Goal: Obtain resource: Obtain resource

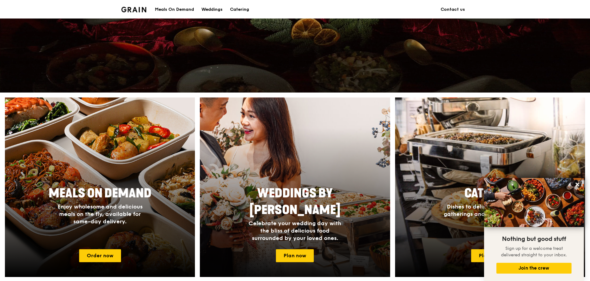
scroll to position [92, 0]
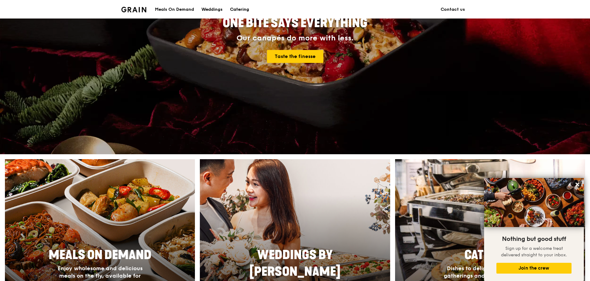
click at [242, 8] on div "Catering" at bounding box center [239, 9] width 19 height 18
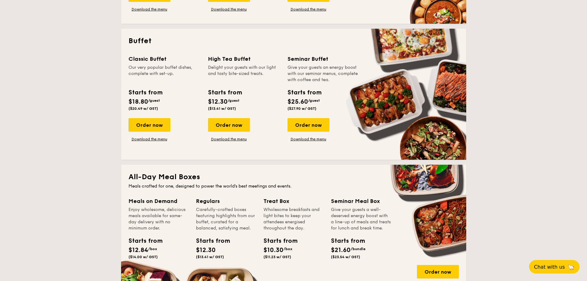
scroll to position [216, 0]
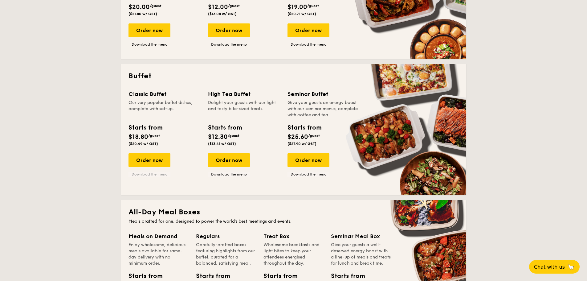
click at [160, 173] on link "Download the menu" at bounding box center [149, 174] width 42 height 5
click at [232, 174] on link "Download the menu" at bounding box center [229, 174] width 42 height 5
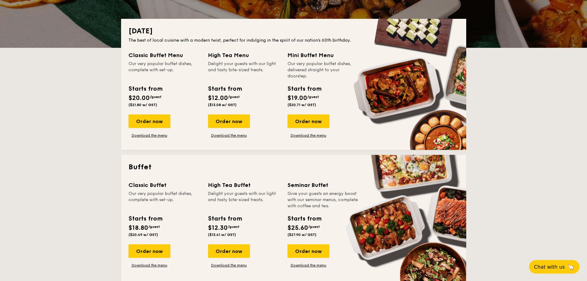
scroll to position [123, 0]
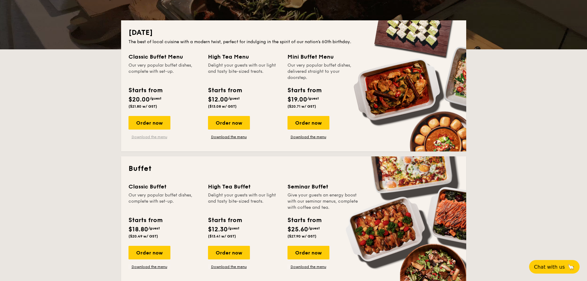
click at [150, 137] on link "Download the menu" at bounding box center [149, 136] width 42 height 5
click at [232, 139] on link "Download the menu" at bounding box center [229, 136] width 42 height 5
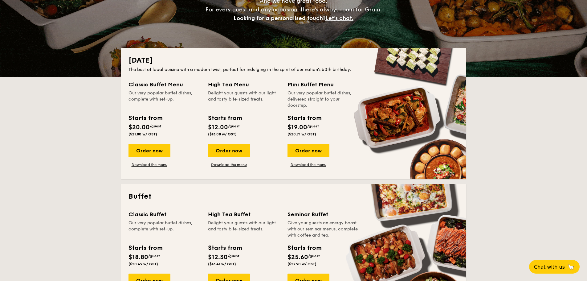
scroll to position [31, 0]
